Goal: Find specific page/section: Find specific page/section

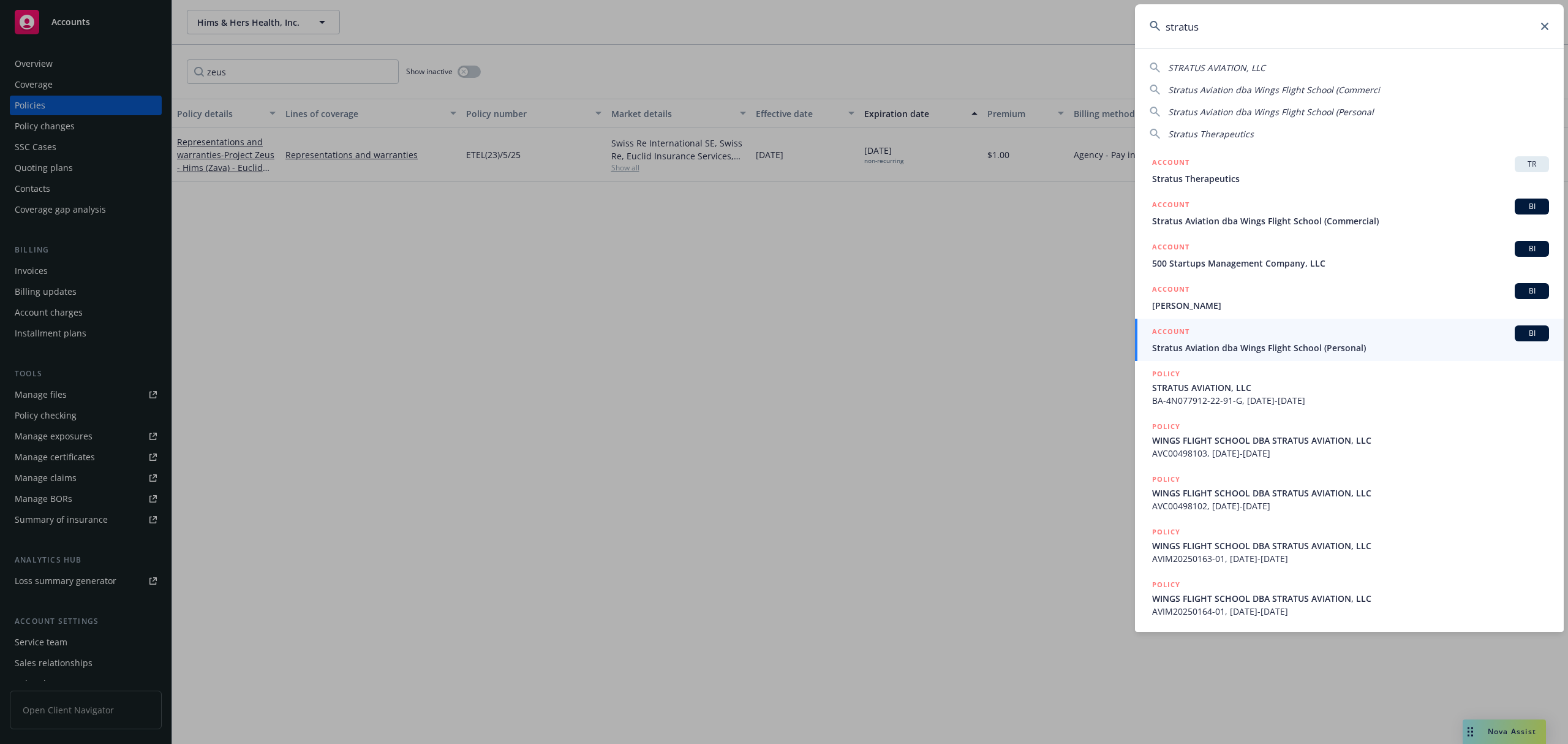
drag, startPoint x: 1357, startPoint y: 19, endPoint x: 998, endPoint y: 31, distance: 359.2
click at [998, 31] on div "stratus STRATUS AVIATION, LLC Stratus Aviation dba Wings Flight School (Commerc…" at bounding box center [784, 372] width 1568 height 744
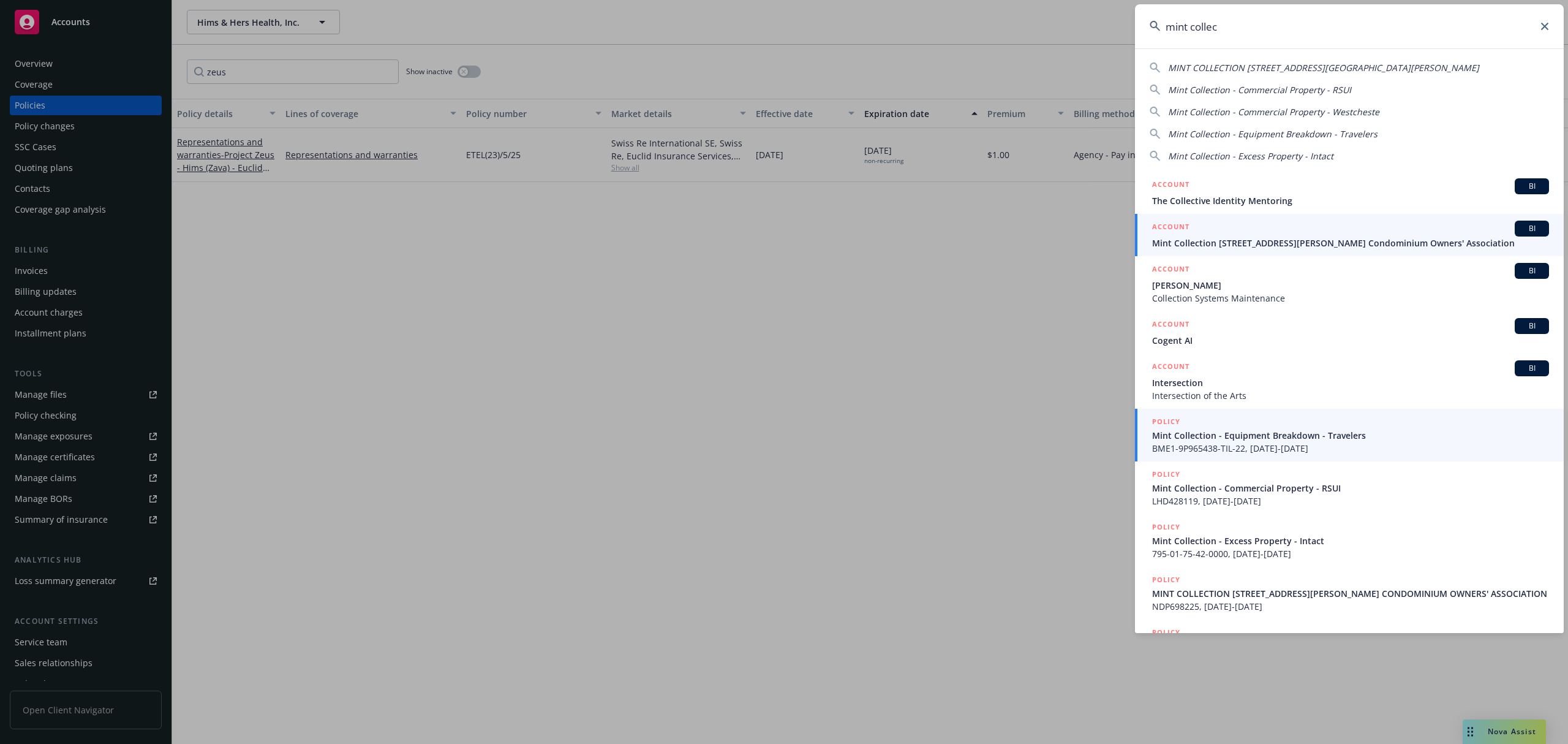
type input "mint collec"
click at [1220, 441] on span "Mint Collection - Equipment Breakdown - Travelers" at bounding box center [1350, 435] width 397 height 13
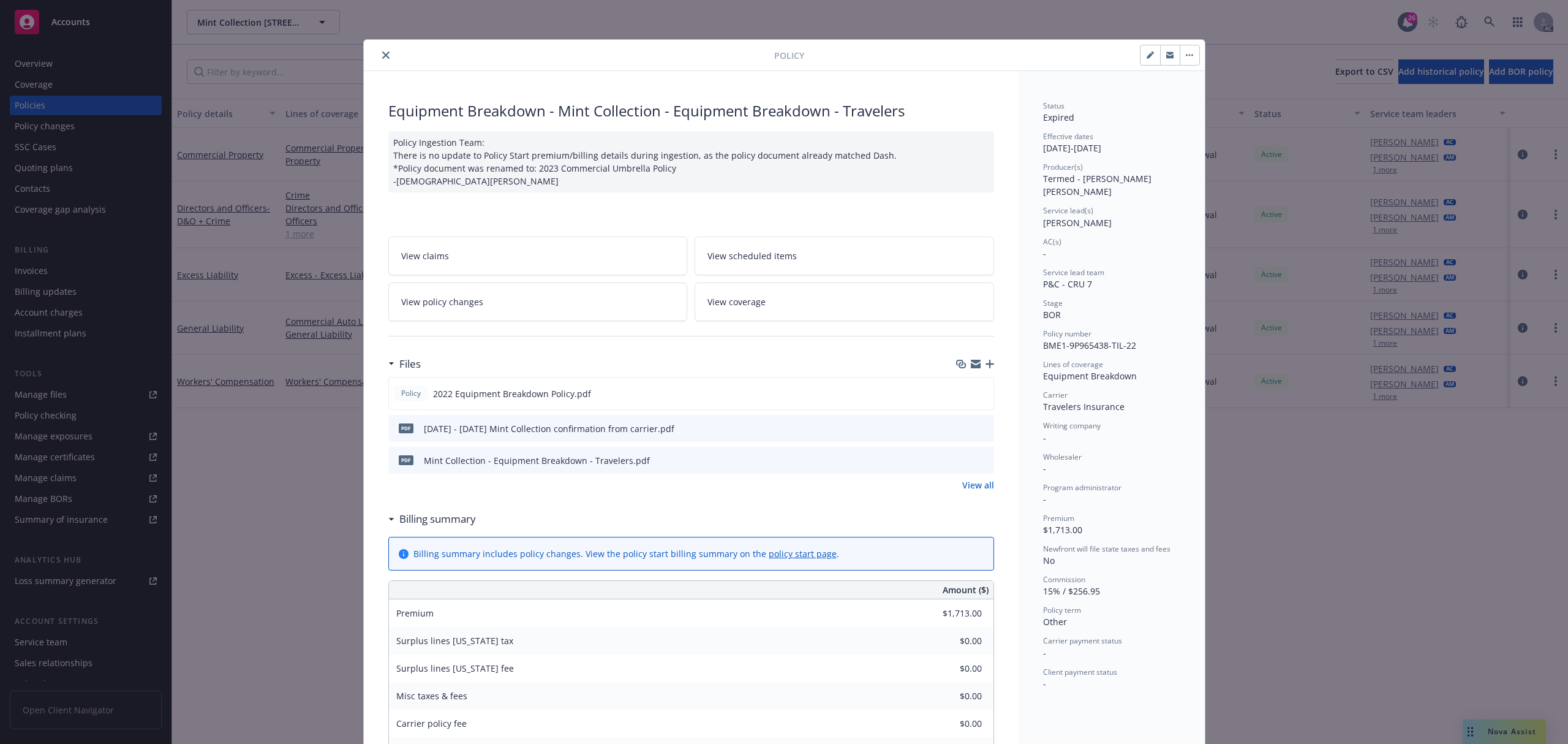
click at [383, 49] on button "close" at bounding box center [386, 55] width 15 height 15
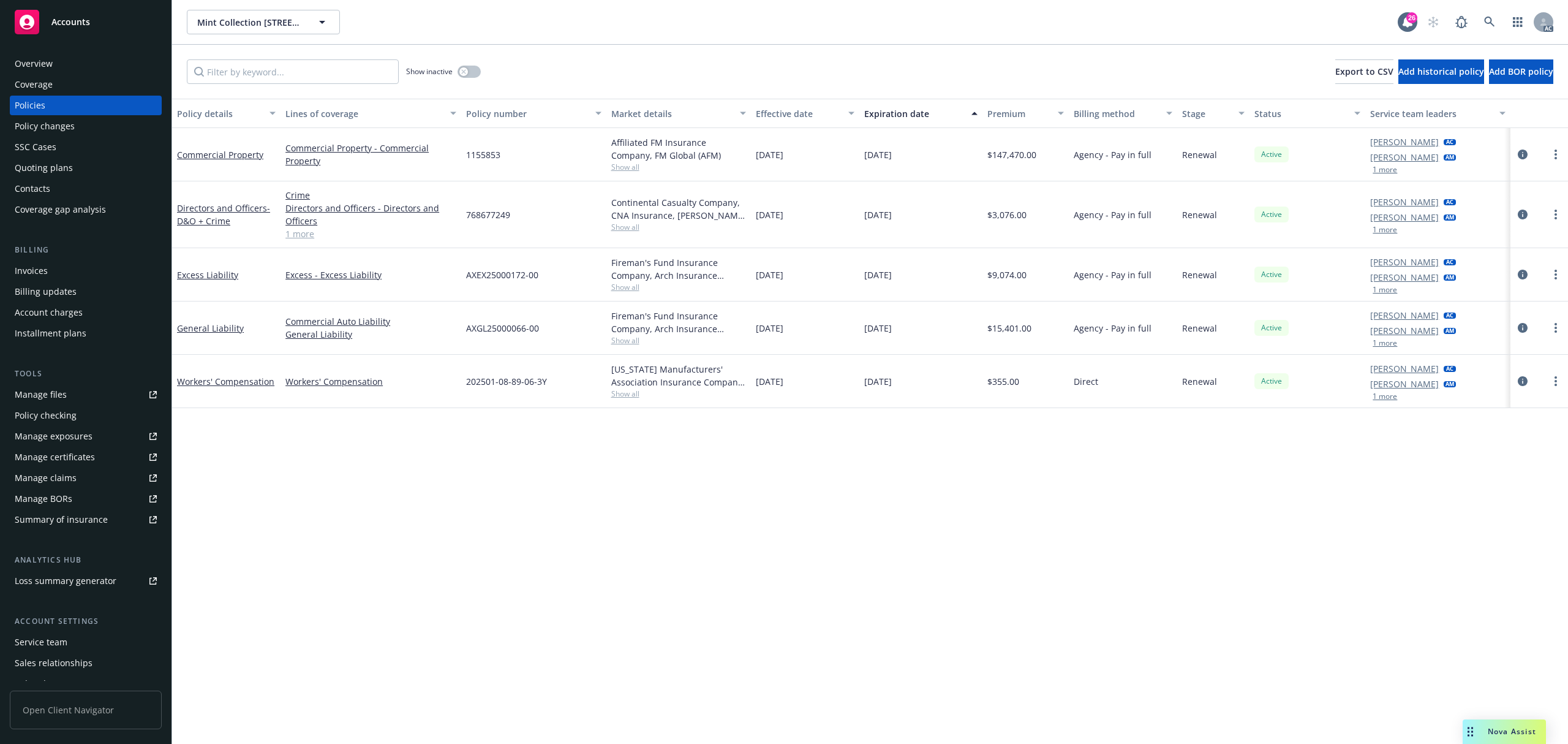
click at [64, 103] on div "Policies" at bounding box center [85, 105] width 142 height 19
click at [1384, 400] on button "1 more" at bounding box center [1384, 396] width 24 height 7
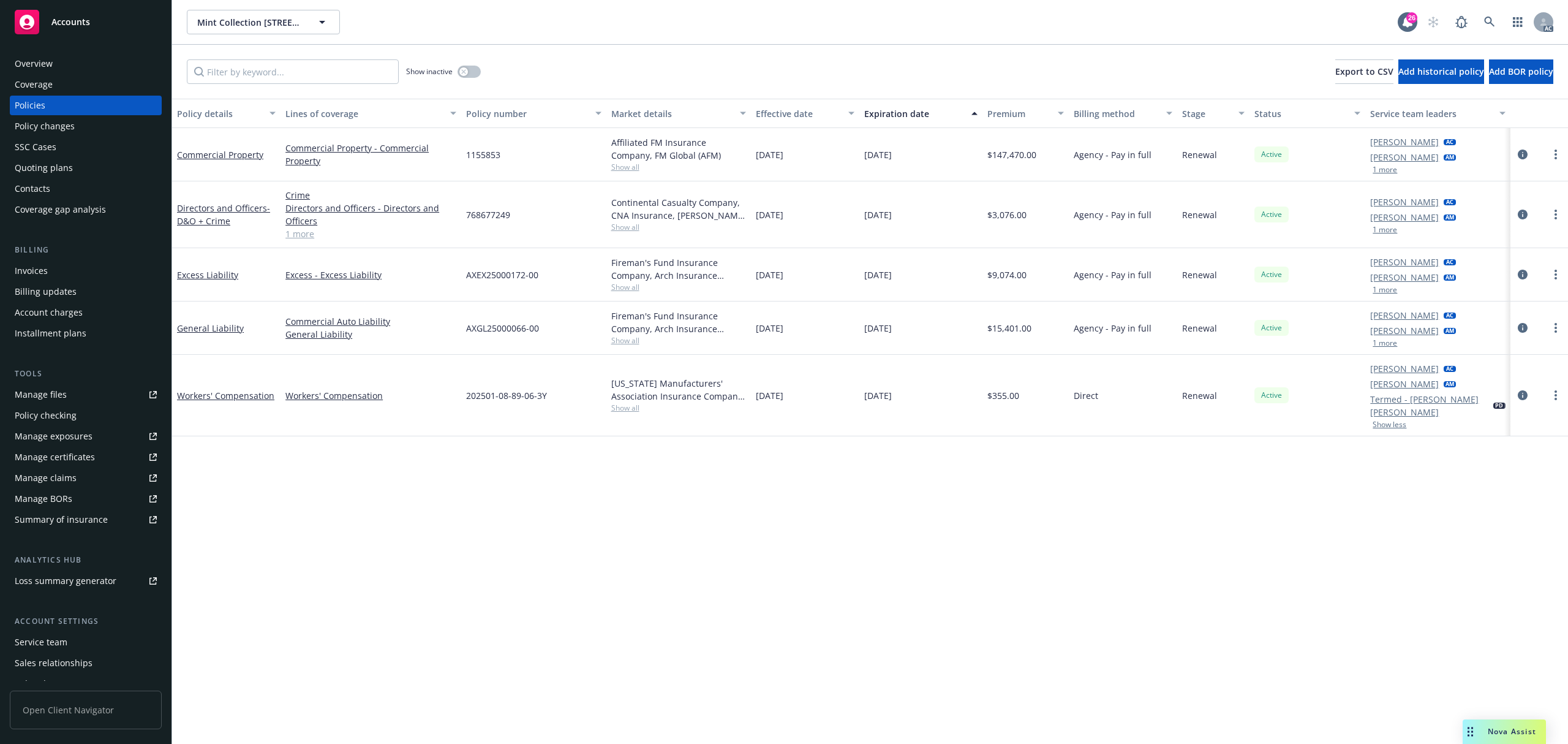
click at [1385, 347] on button "1 more" at bounding box center [1384, 343] width 24 height 7
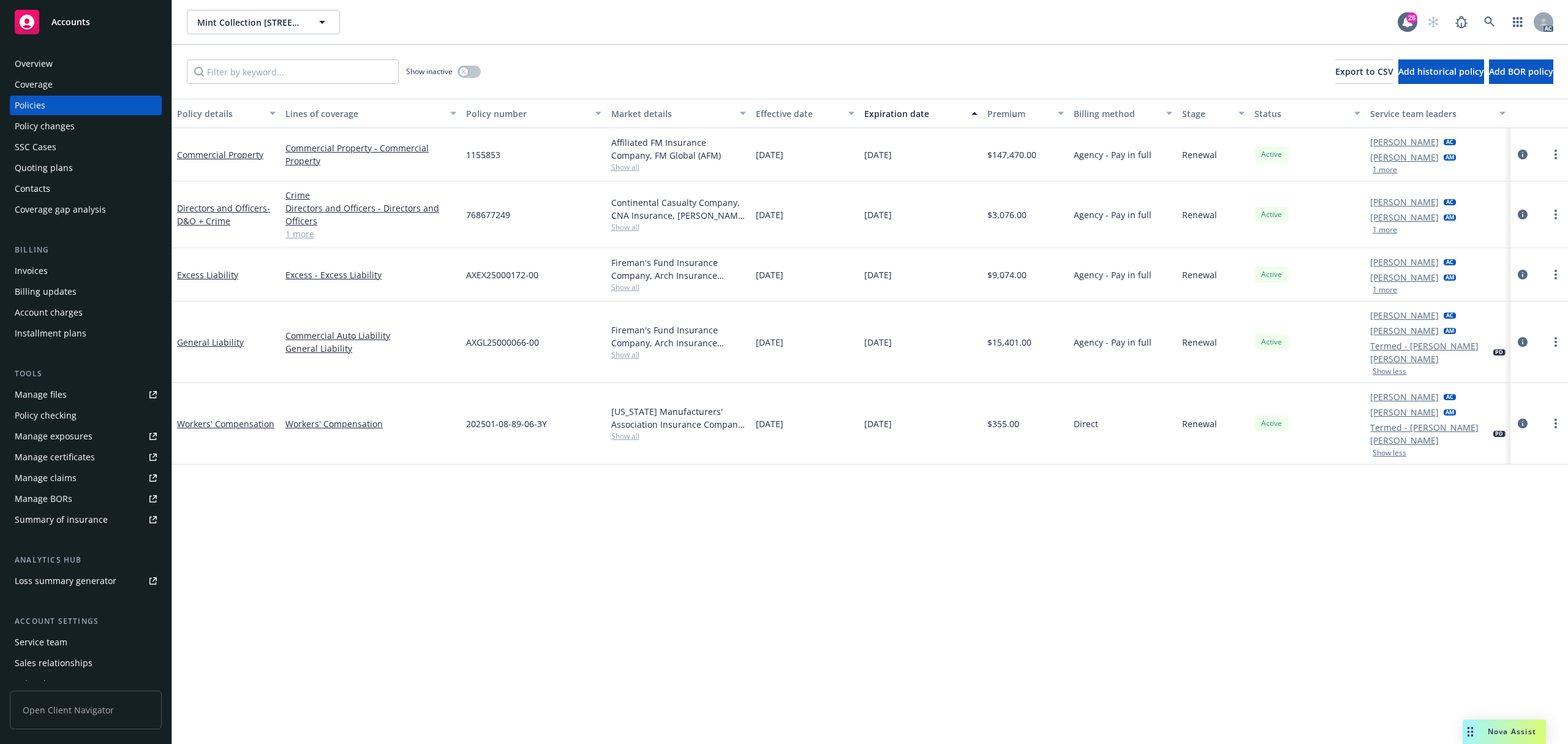
click at [1387, 293] on button "1 more" at bounding box center [1384, 289] width 24 height 7
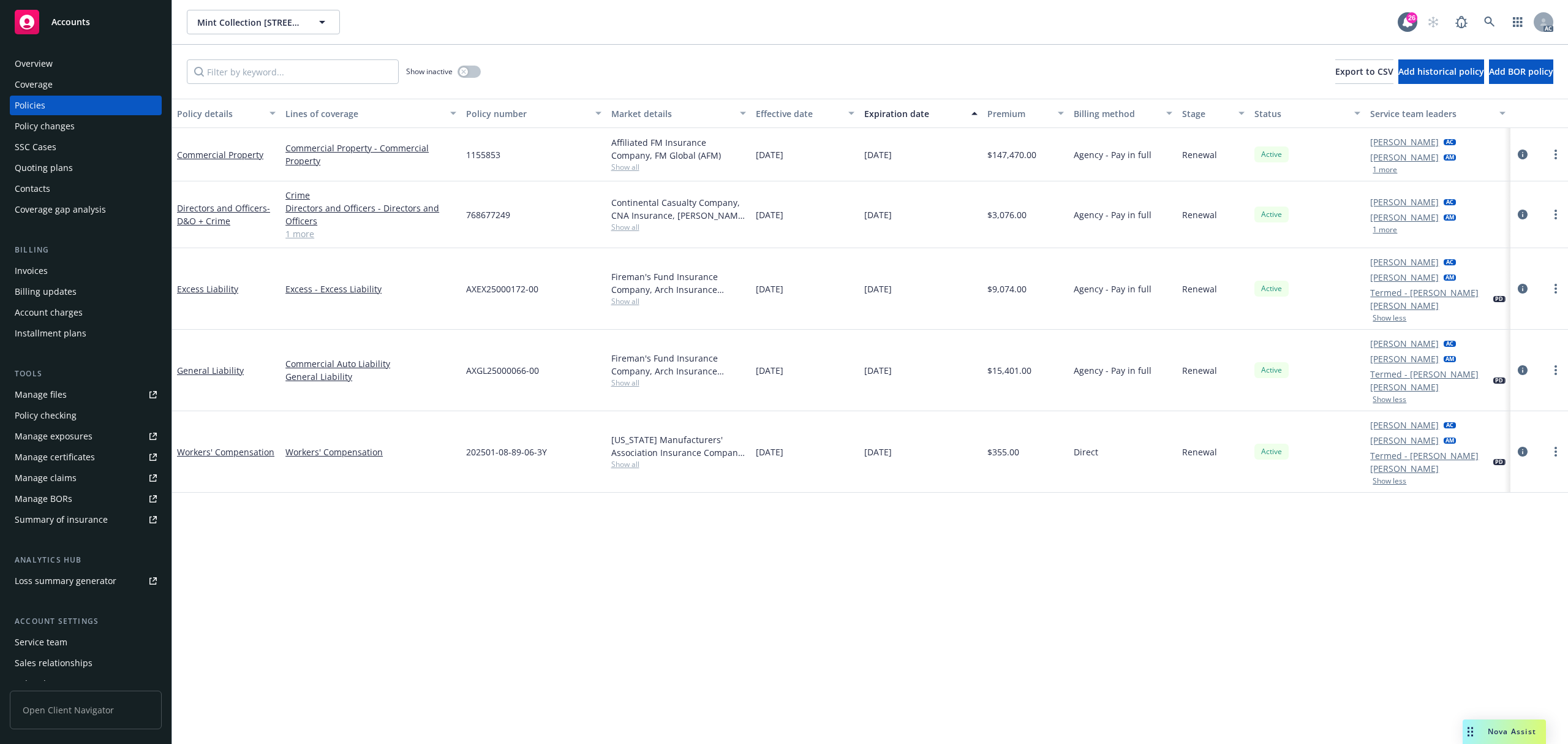
click at [1379, 231] on button "1 more" at bounding box center [1384, 229] width 24 height 7
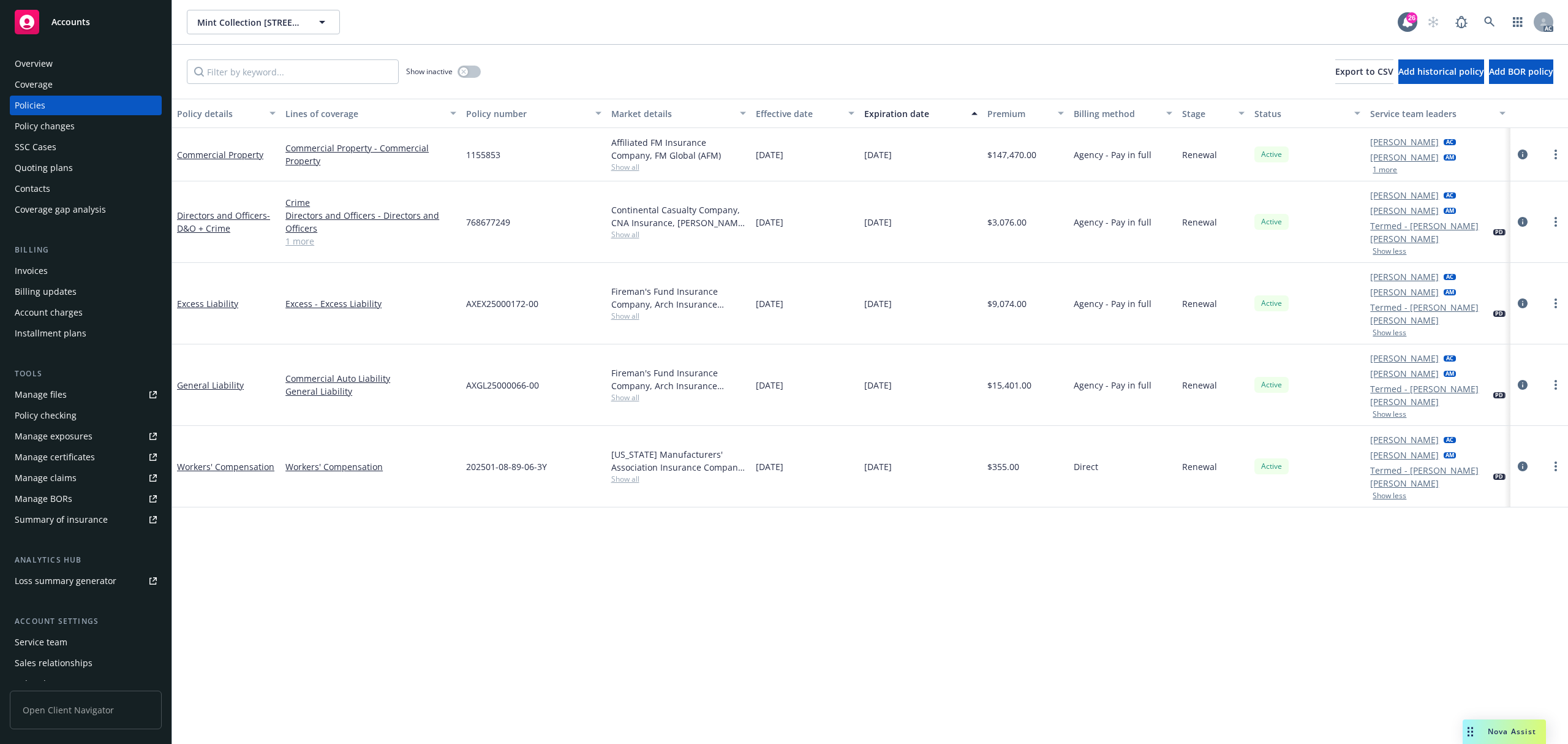
click at [1389, 167] on button "1 more" at bounding box center [1384, 169] width 24 height 7
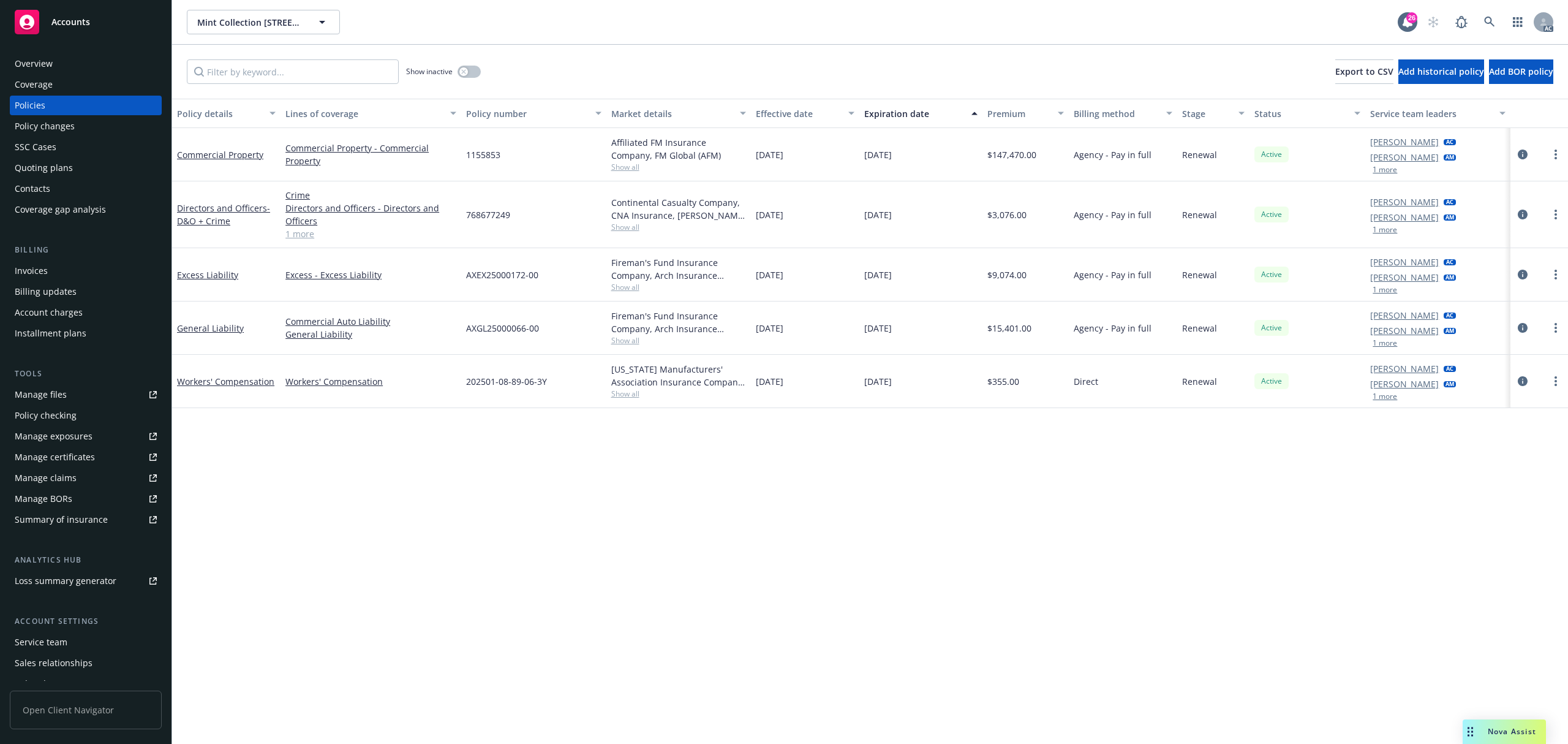
click at [888, 481] on div "Policy details Lines of coverage Policy number Market details Effective date Ex…" at bounding box center [869, 421] width 1395 height 645
click at [70, 271] on div "Invoices" at bounding box center [85, 271] width 142 height 19
